Goal: Transaction & Acquisition: Purchase product/service

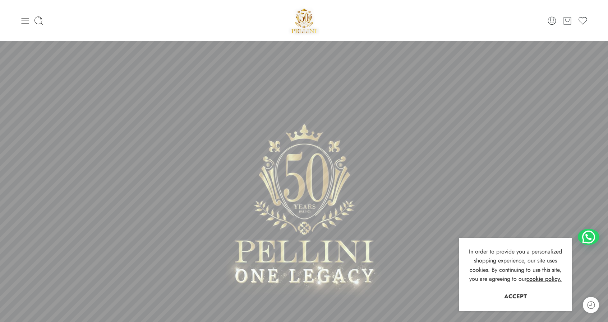
click at [24, 18] on icon at bounding box center [26, 21] width 8 height 6
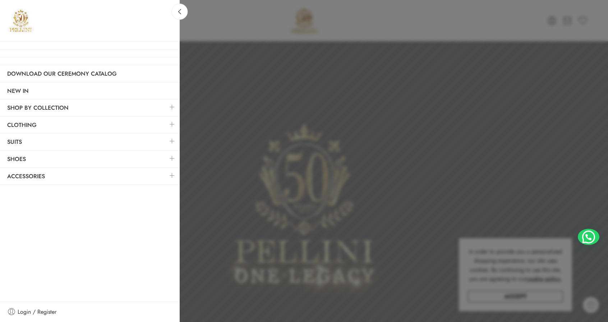
click at [175, 123] on link at bounding box center [171, 124] width 15 height 15
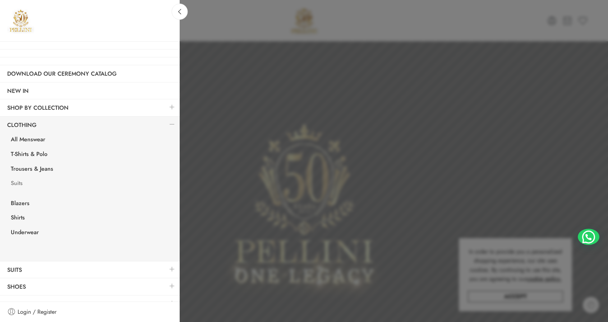
click at [18, 186] on link "Suits" at bounding box center [92, 184] width 176 height 15
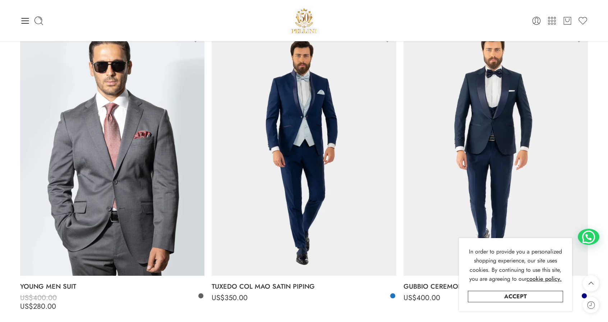
scroll to position [2400, 0]
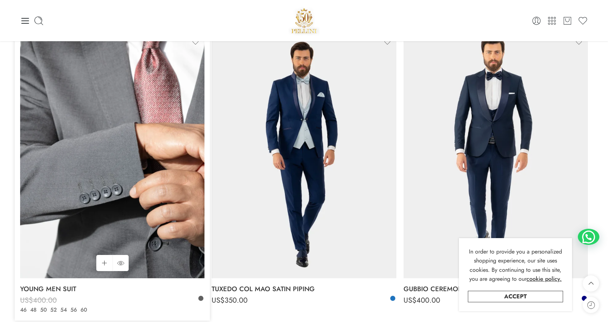
click at [163, 173] on img at bounding box center [112, 156] width 184 height 246
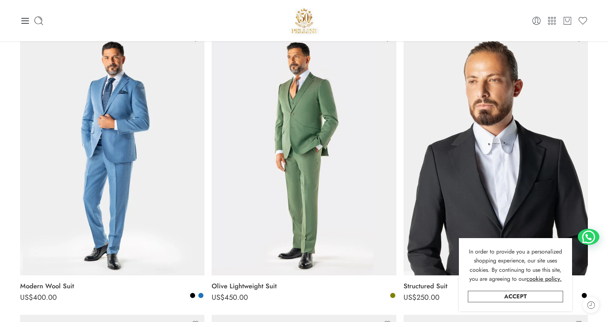
scroll to position [91, 0]
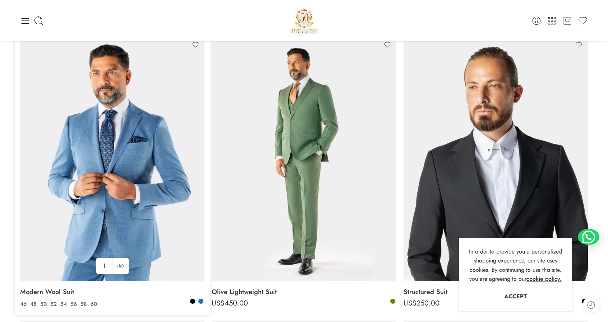
click at [146, 175] on img at bounding box center [112, 159] width 184 height 246
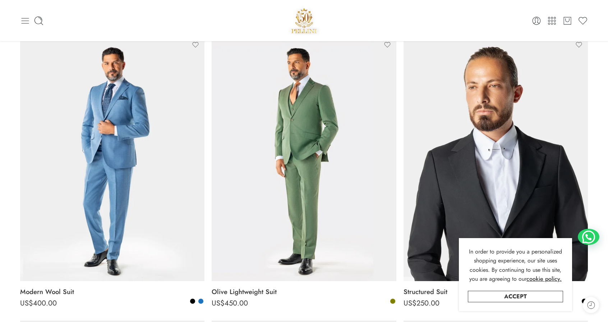
click at [25, 19] on icon at bounding box center [25, 21] width 10 height 10
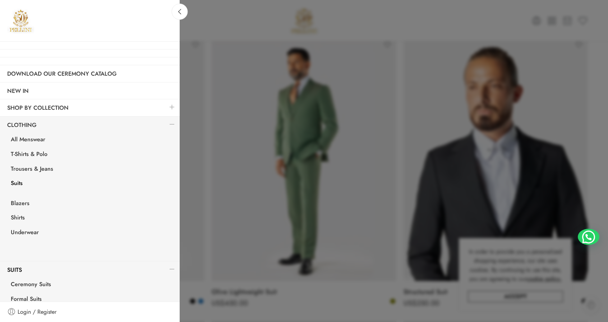
click at [166, 105] on link at bounding box center [171, 106] width 15 height 15
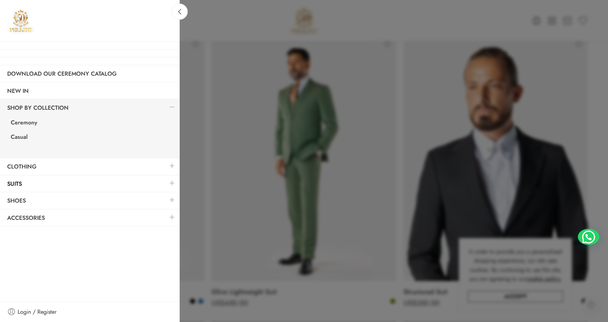
click at [172, 161] on link at bounding box center [171, 165] width 15 height 15
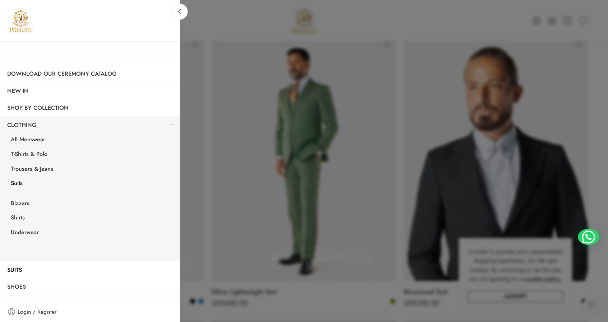
scroll to position [9, 0]
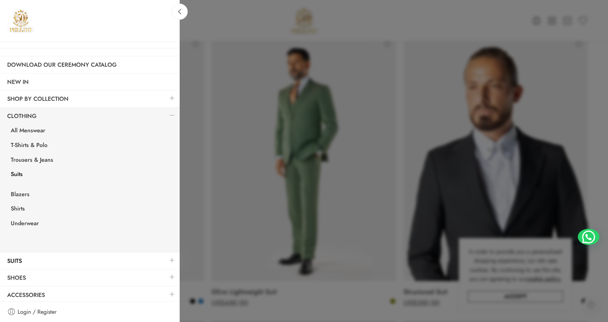
click at [168, 257] on link at bounding box center [171, 260] width 15 height 15
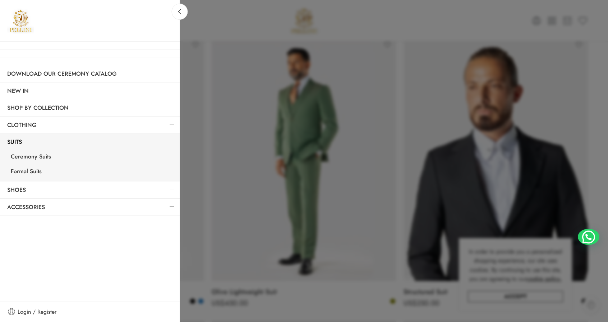
click at [172, 108] on link at bounding box center [171, 106] width 15 height 15
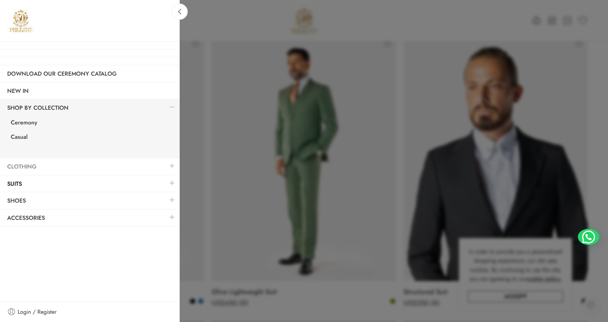
click at [146, 169] on link "Clothing" at bounding box center [90, 167] width 180 height 17
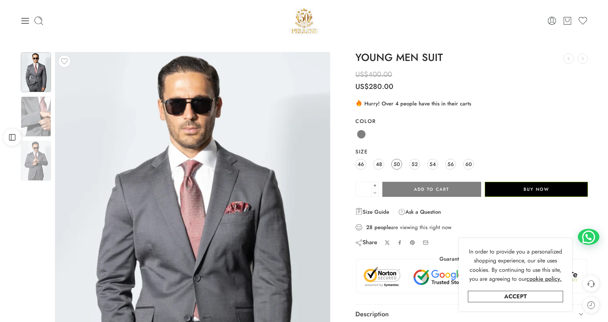
click at [397, 166] on span "50" at bounding box center [396, 164] width 6 height 10
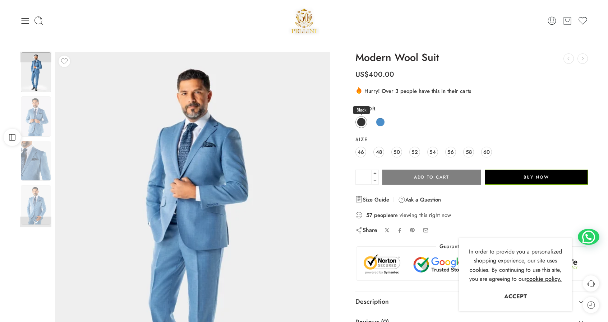
click at [361, 120] on span at bounding box center [361, 122] width 9 height 9
click at [397, 152] on span "50" at bounding box center [396, 152] width 6 height 10
click at [359, 121] on span at bounding box center [361, 122] width 9 height 9
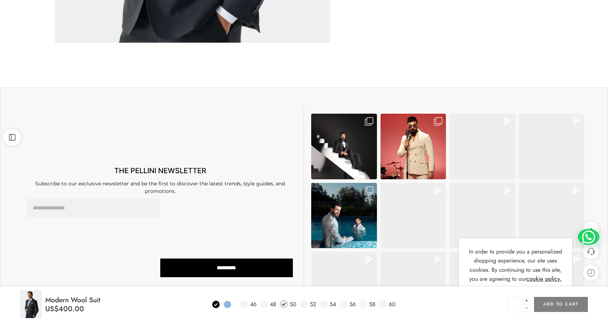
scroll to position [380, 0]
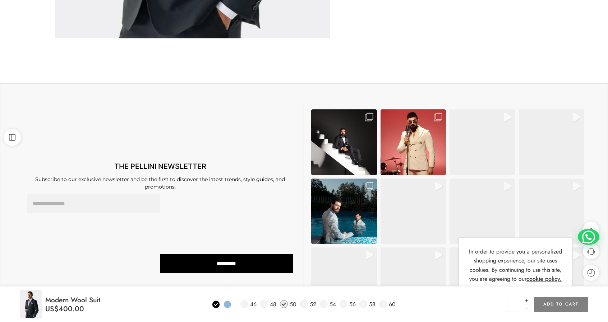
drag, startPoint x: 612, startPoint y: 79, endPoint x: 613, endPoint y: 209, distance: 130.0
click at [607, 209] on html "0 Cart 0 Cart 0 Wishlist Search here" at bounding box center [304, 79] width 608 height 918
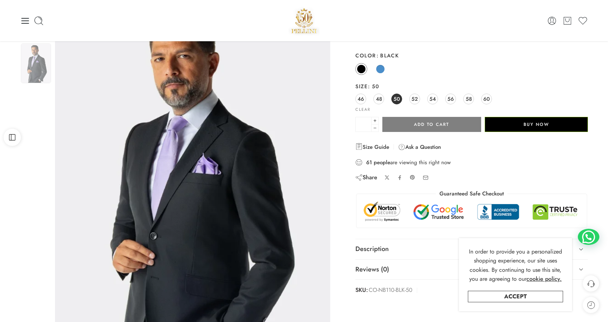
scroll to position [0, 0]
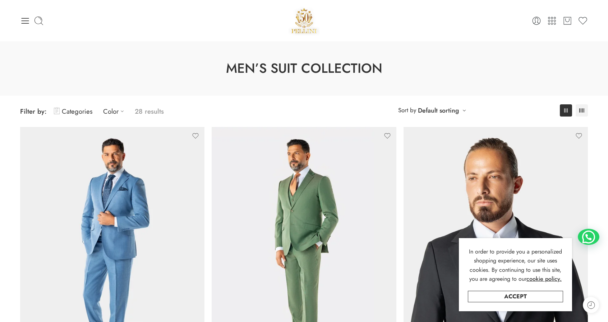
click at [310, 19] on img at bounding box center [303, 20] width 31 height 31
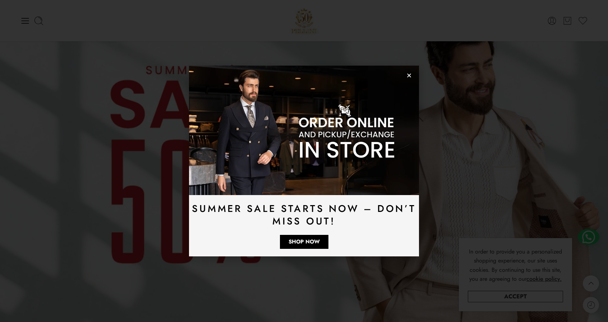
scroll to position [552, 0]
click at [410, 74] on use "Close" at bounding box center [409, 76] width 4 height 4
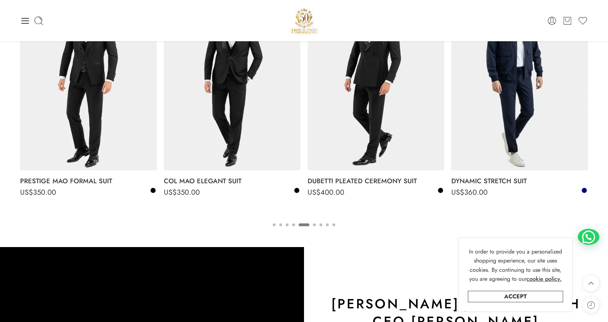
scroll to position [1278, 0]
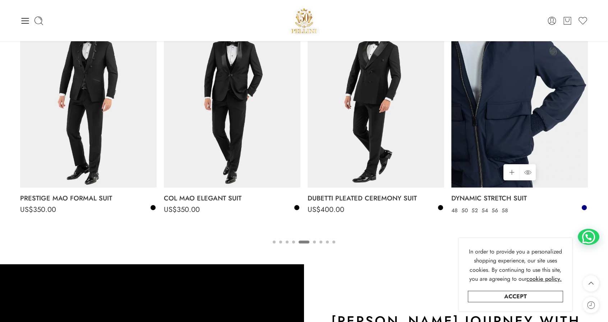
click at [550, 138] on img at bounding box center [519, 97] width 136 height 182
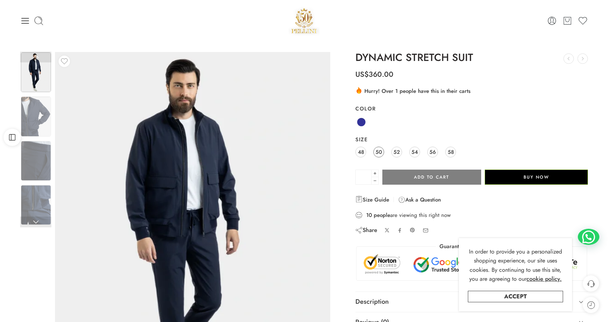
click at [380, 153] on span "50" at bounding box center [378, 152] width 6 height 10
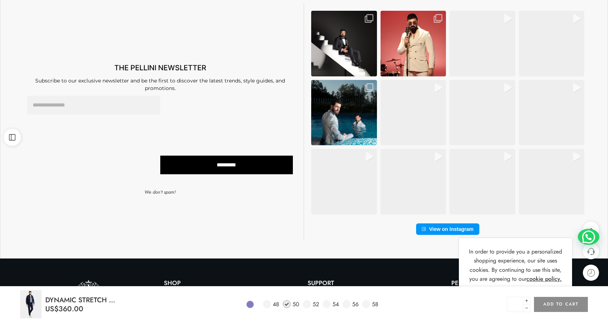
scroll to position [596, 0]
